Goal: Information Seeking & Learning: Learn about a topic

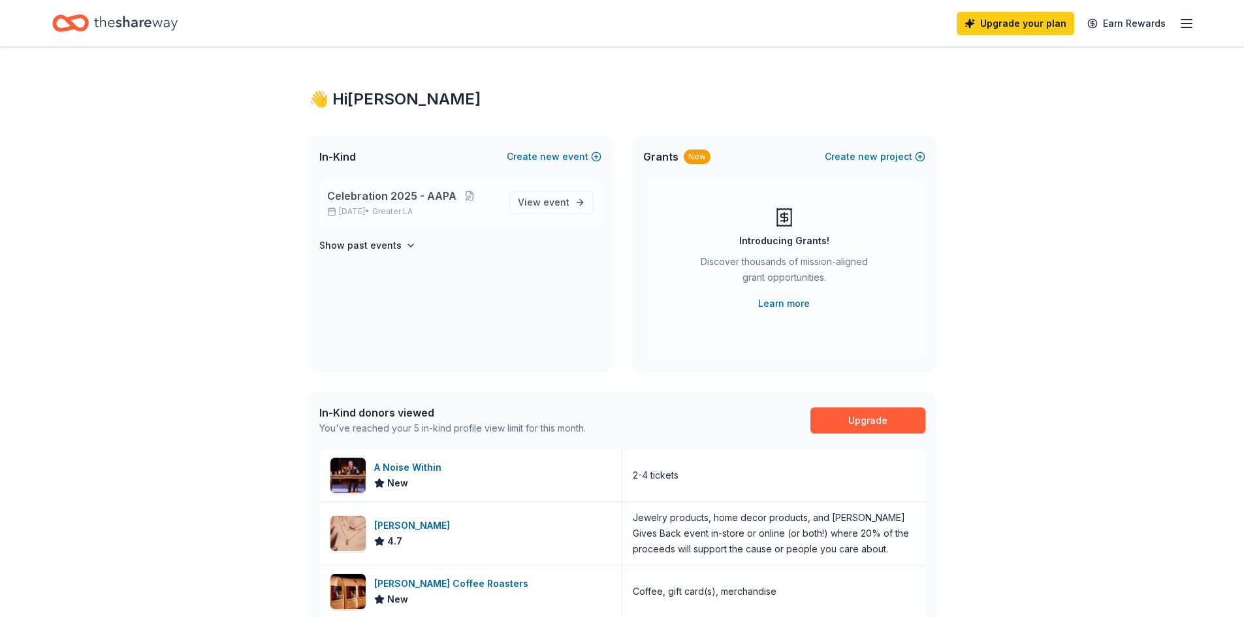
click at [394, 197] on span "Celebration 2025 - AAPA" at bounding box center [391, 196] width 129 height 16
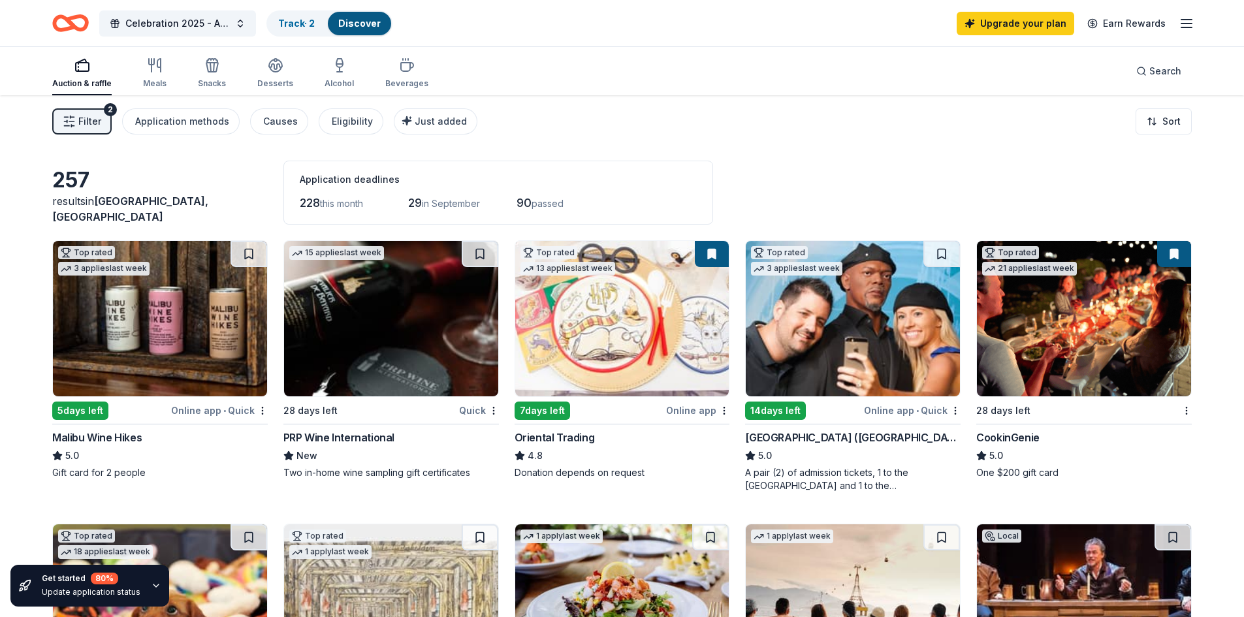
click at [171, 359] on img at bounding box center [160, 318] width 214 height 155
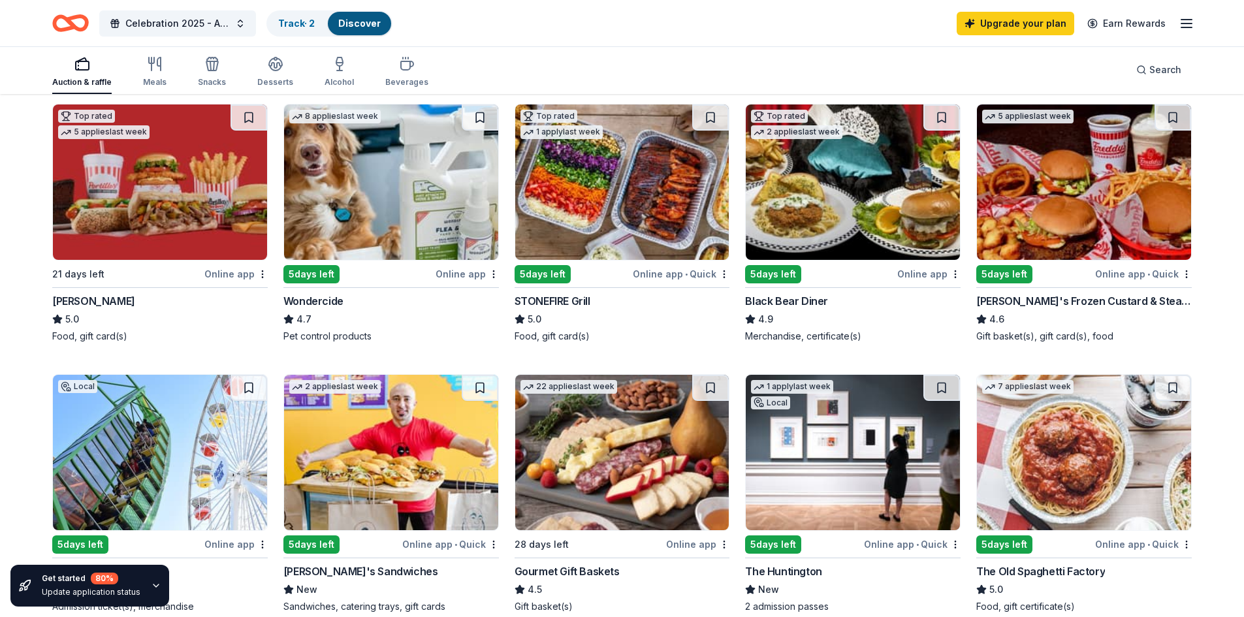
scroll to position [718, 0]
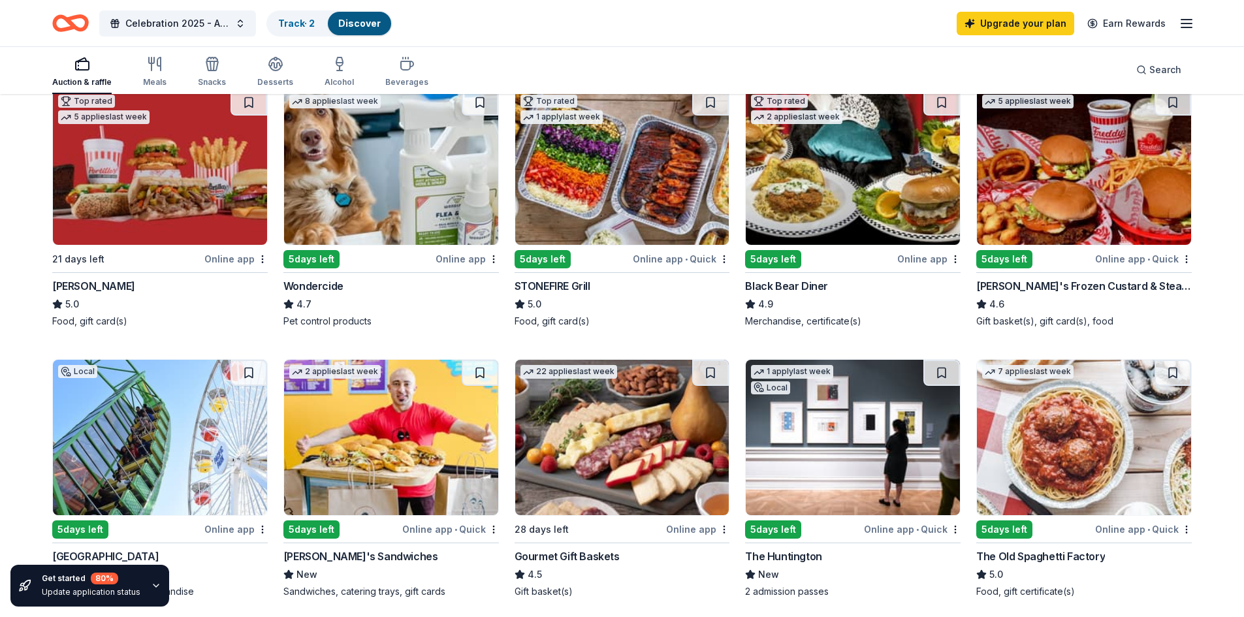
click at [862, 422] on img at bounding box center [853, 437] width 214 height 155
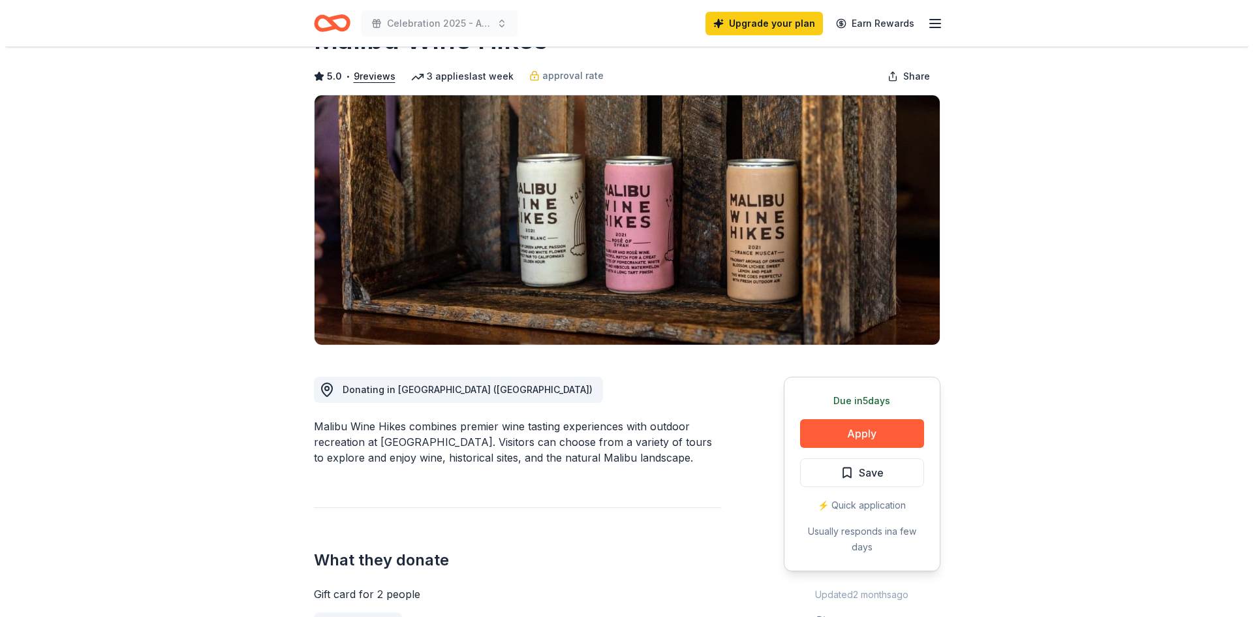
scroll to position [131, 0]
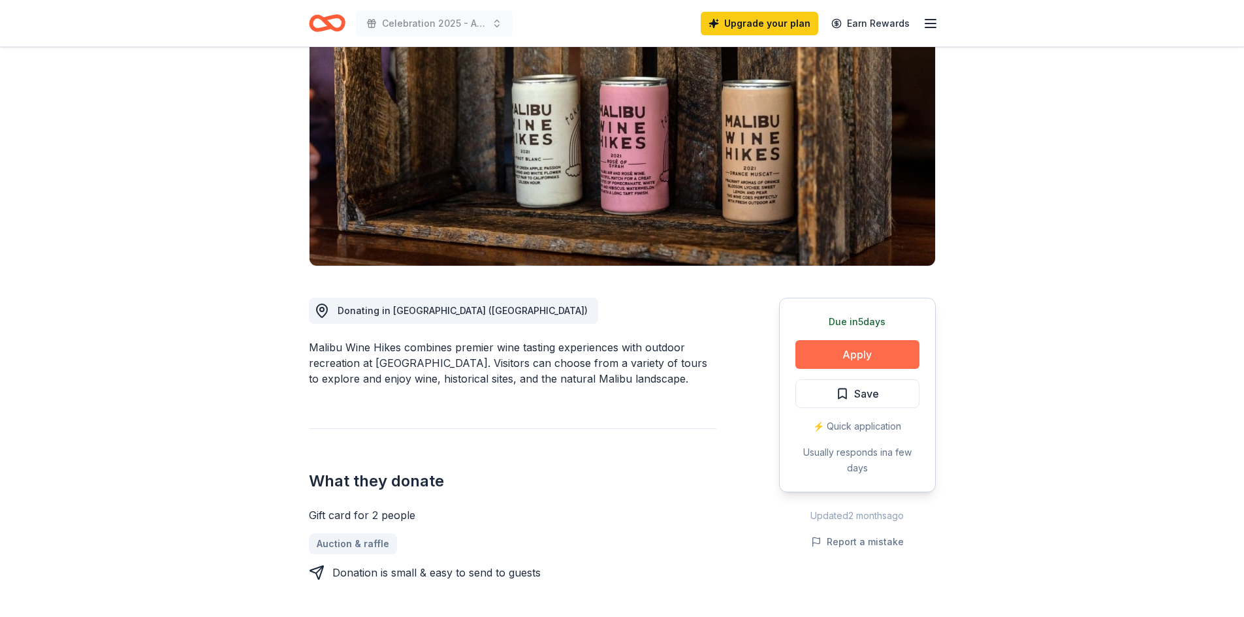
click at [852, 361] on button "Apply" at bounding box center [857, 354] width 124 height 29
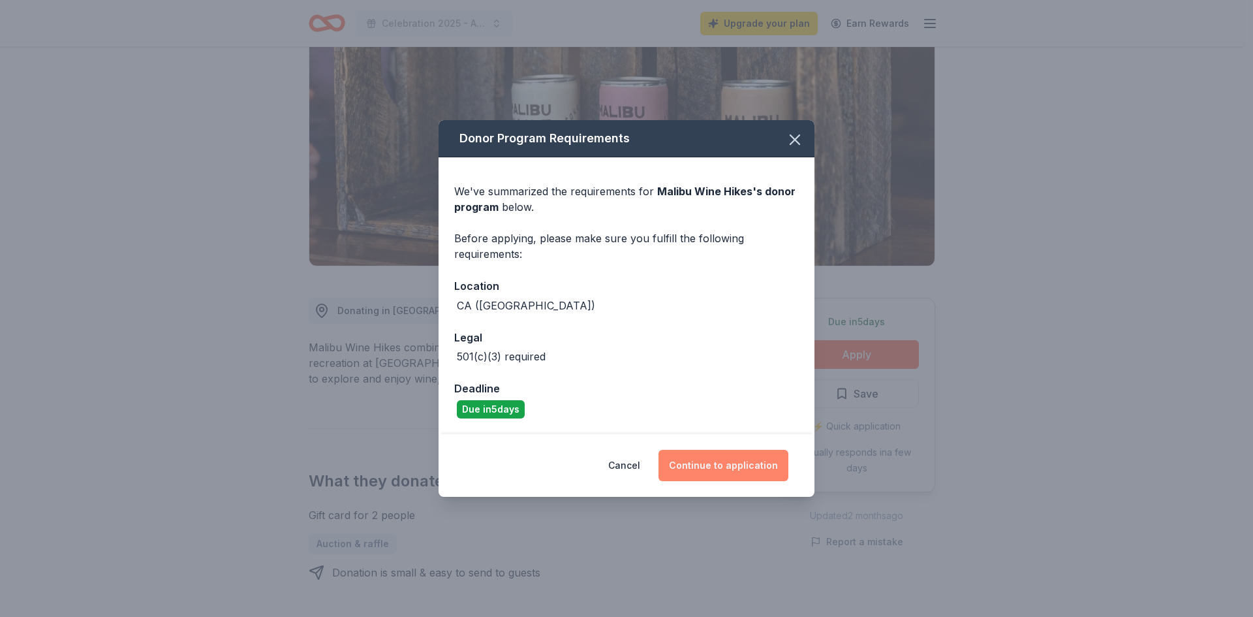
click at [721, 467] on button "Continue to application" at bounding box center [724, 465] width 130 height 31
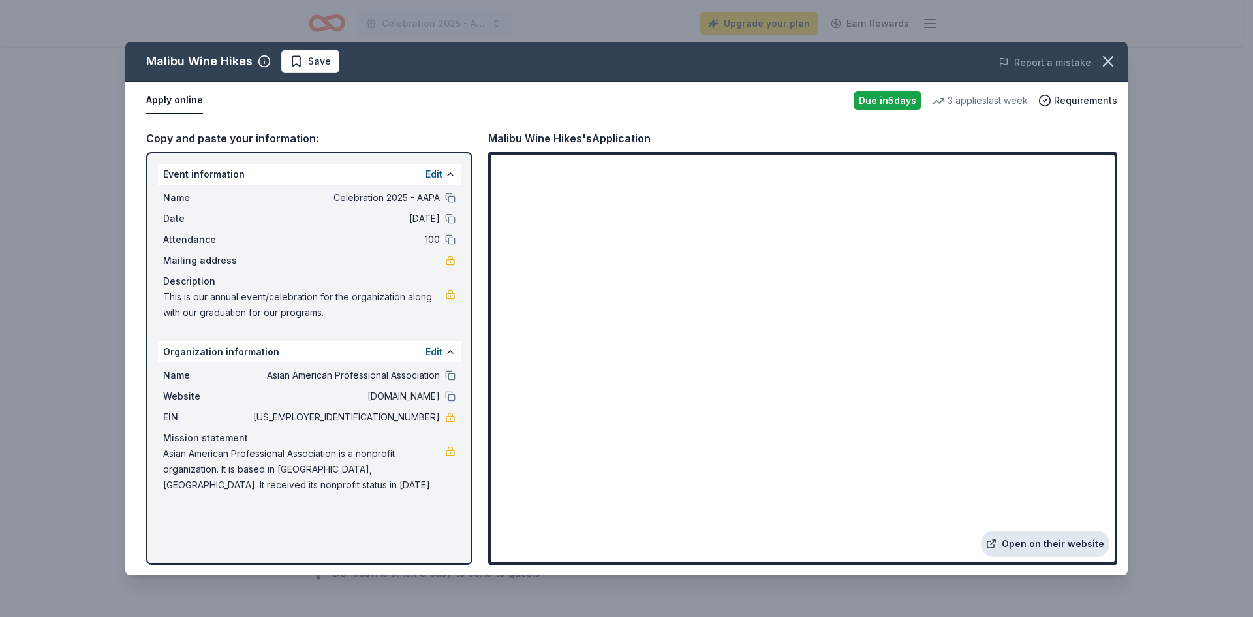
click at [1055, 544] on link "Open on their website" at bounding box center [1045, 544] width 129 height 26
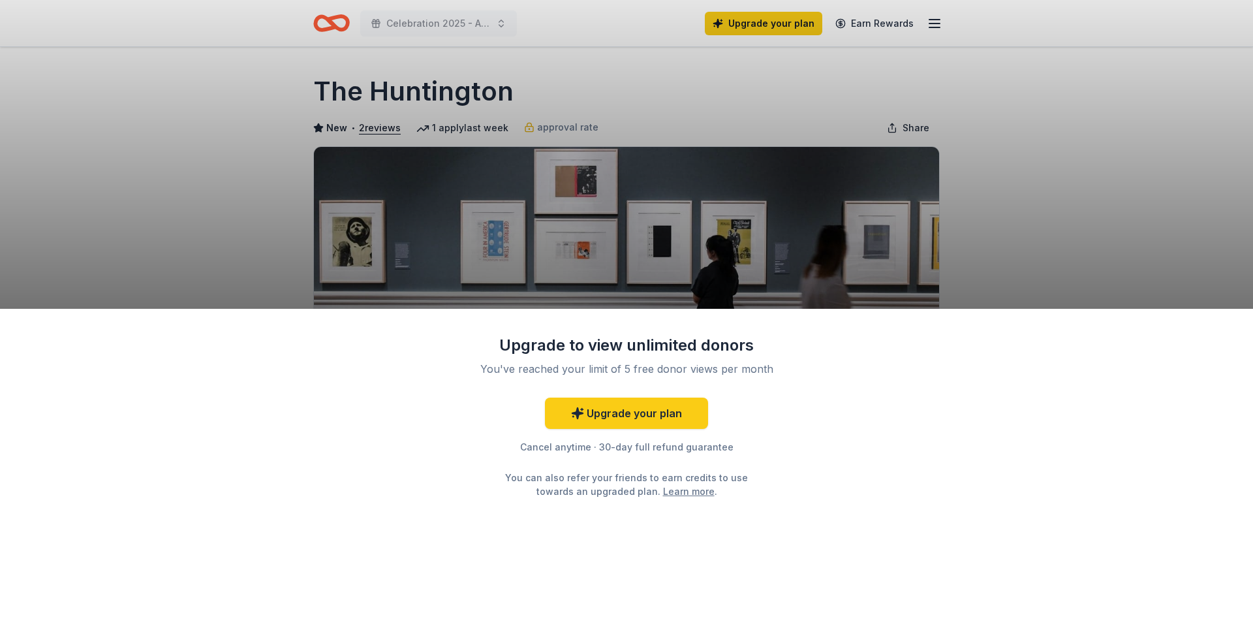
click at [941, 382] on div "Upgrade to view unlimited donors You've reached your limit of 5 free donor view…" at bounding box center [626, 463] width 1253 height 309
click at [1004, 255] on div "Upgrade to view unlimited donors You've reached your limit of 5 free donor view…" at bounding box center [626, 308] width 1253 height 617
